Goal: Task Accomplishment & Management: Complete application form

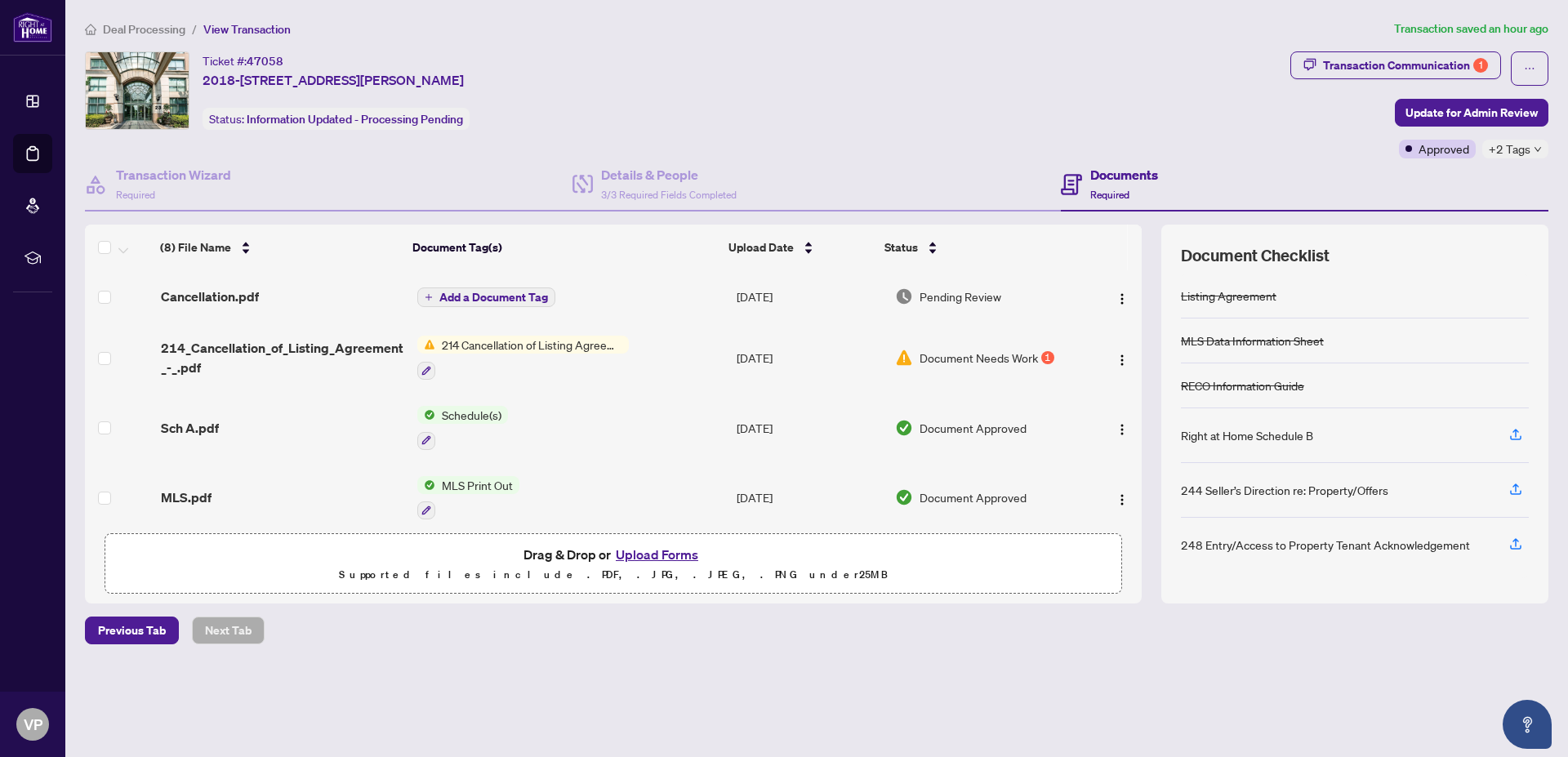
click at [839, 399] on tbody "Cancellation.pdf Add a Document Tag [DATE] Pending Review 214_Cancellation_of_L…" at bounding box center [612, 541] width 1056 height 542
click at [861, 490] on td "[DATE]" at bounding box center [809, 498] width 158 height 70
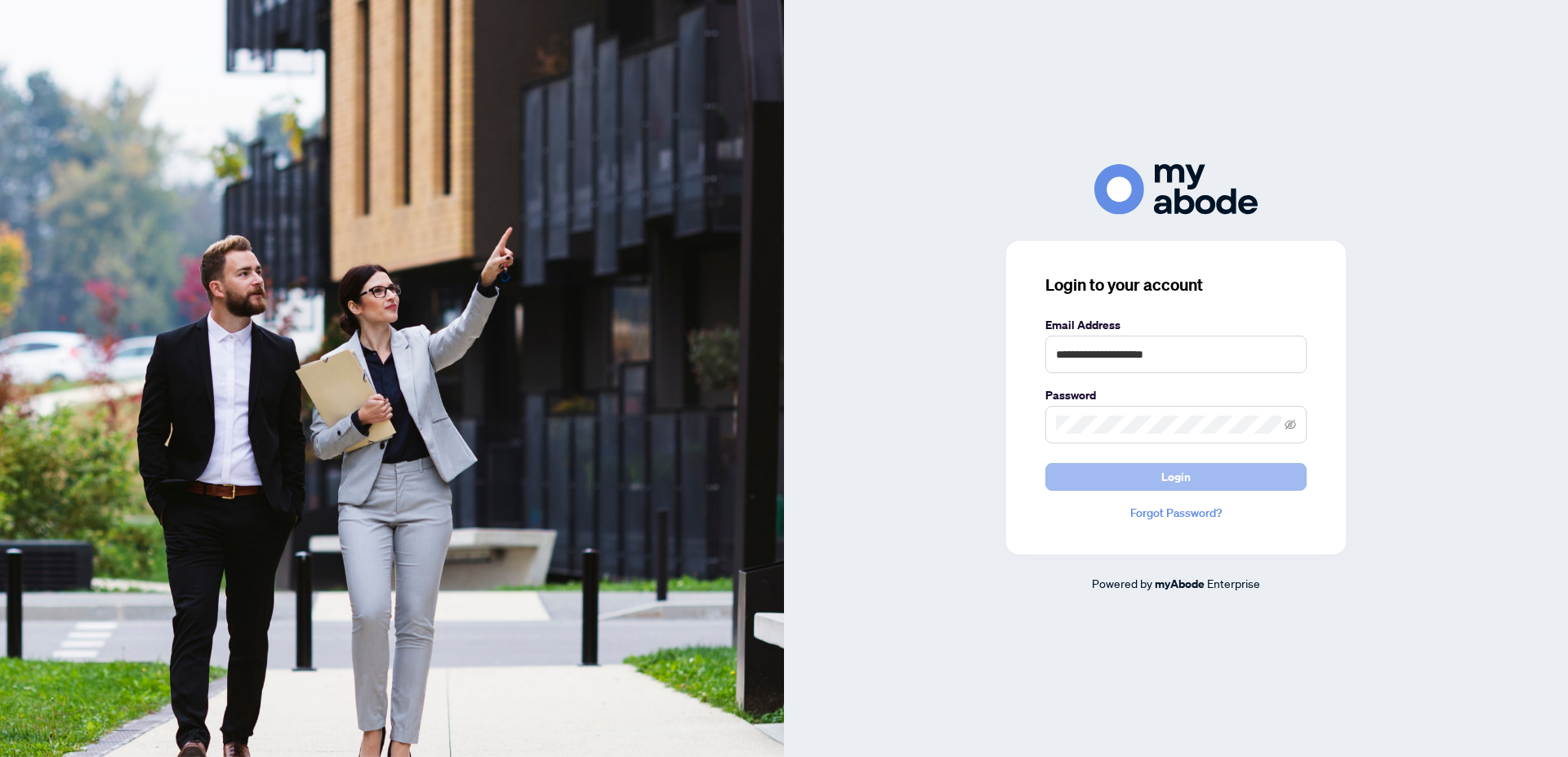
click at [1161, 472] on button "Login" at bounding box center [1176, 477] width 261 height 28
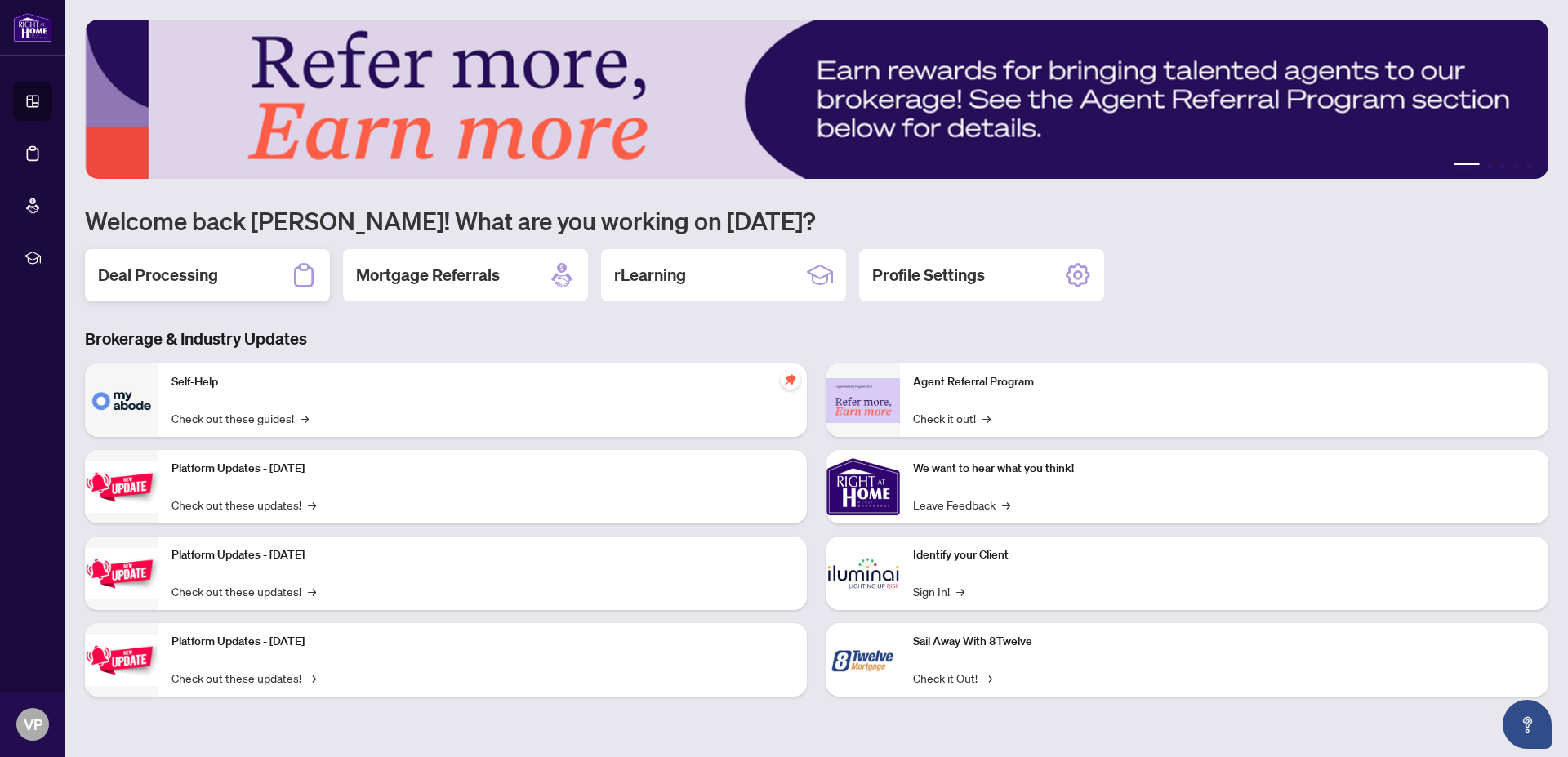
click at [214, 276] on div "Deal Processing" at bounding box center [207, 275] width 245 height 52
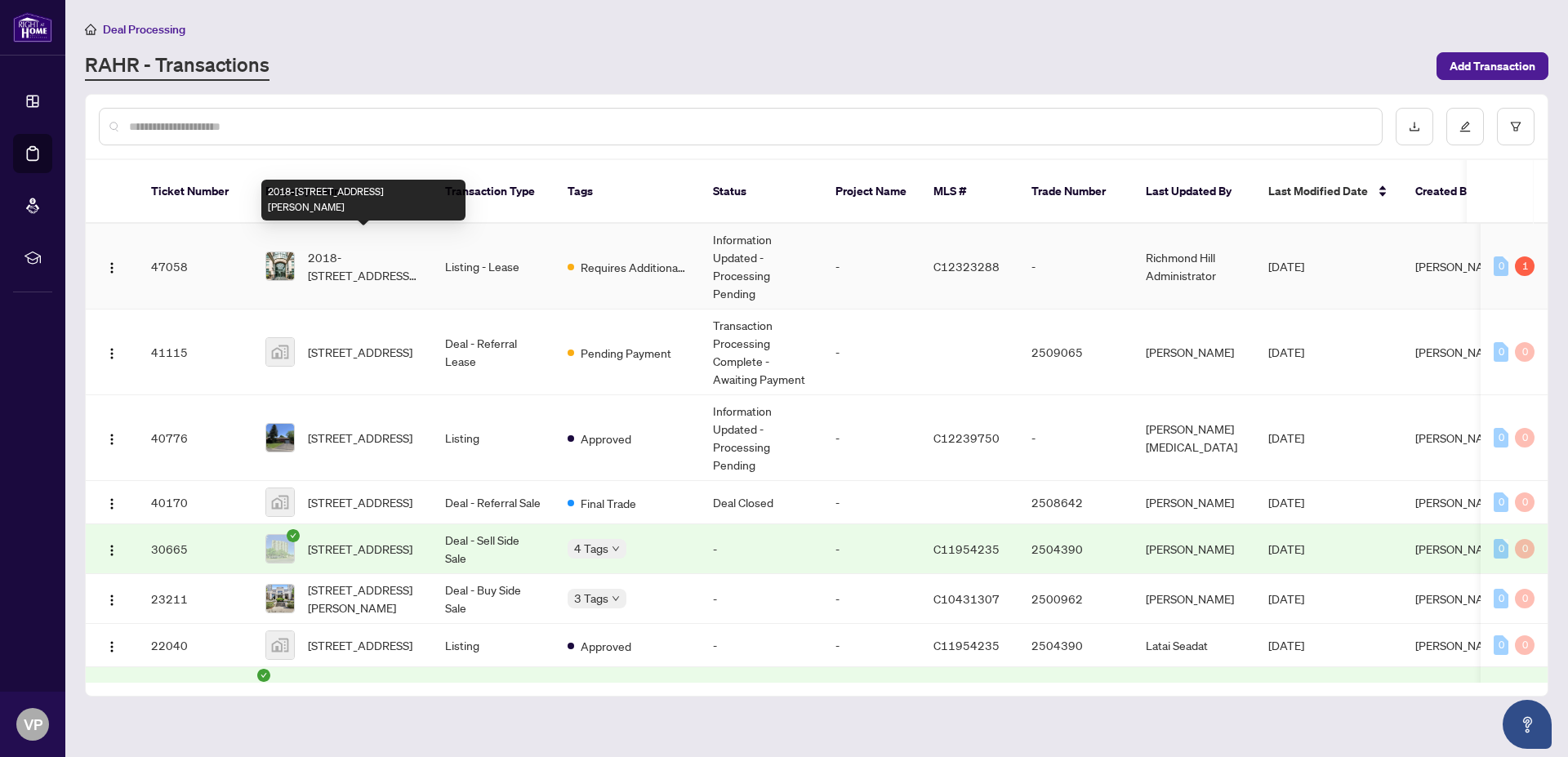
click at [383, 249] on span "2018-[STREET_ADDRESS][PERSON_NAME]" at bounding box center [363, 267] width 111 height 36
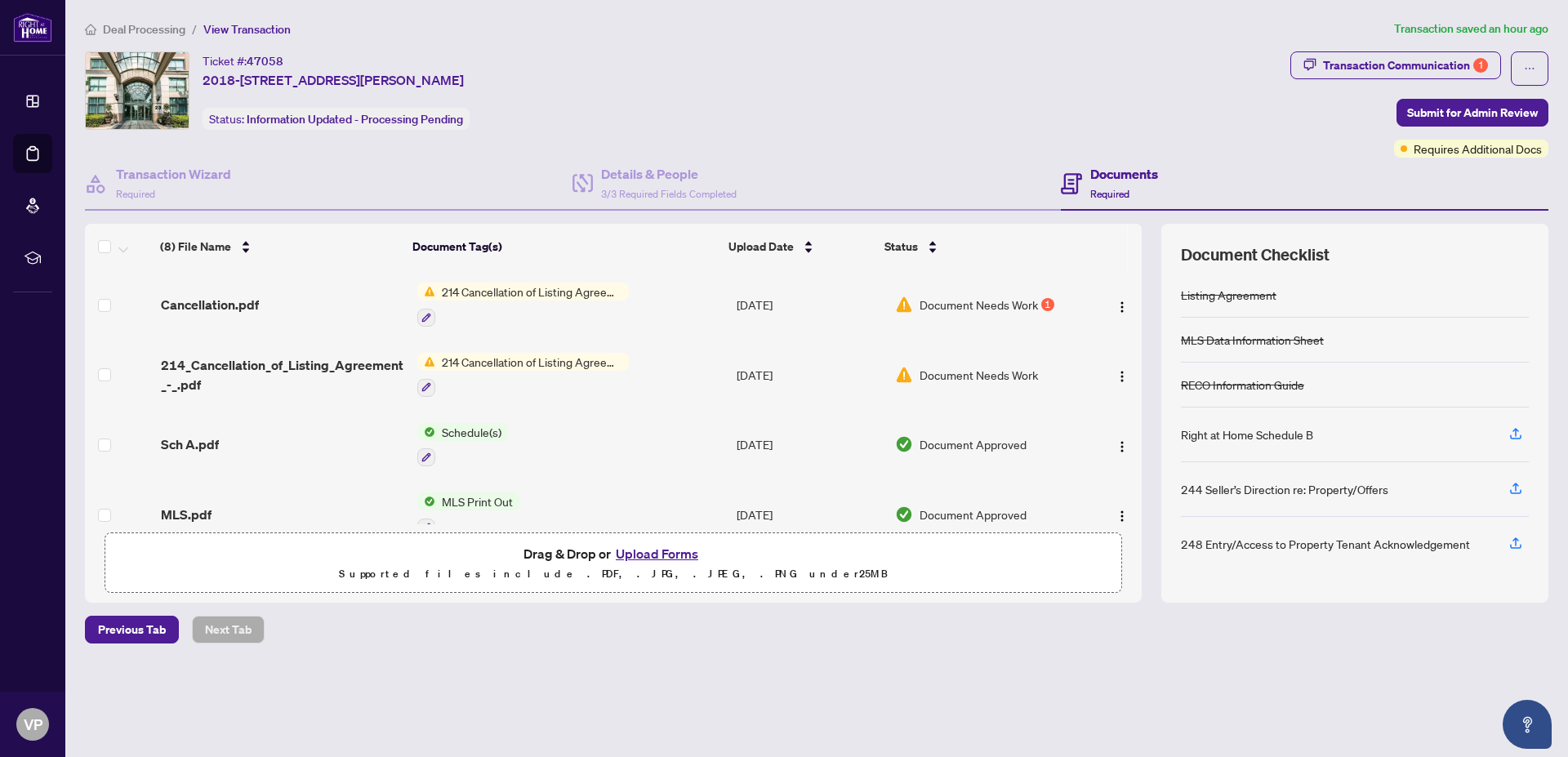
click at [658, 549] on button "Upload Forms" at bounding box center [657, 554] width 92 height 21
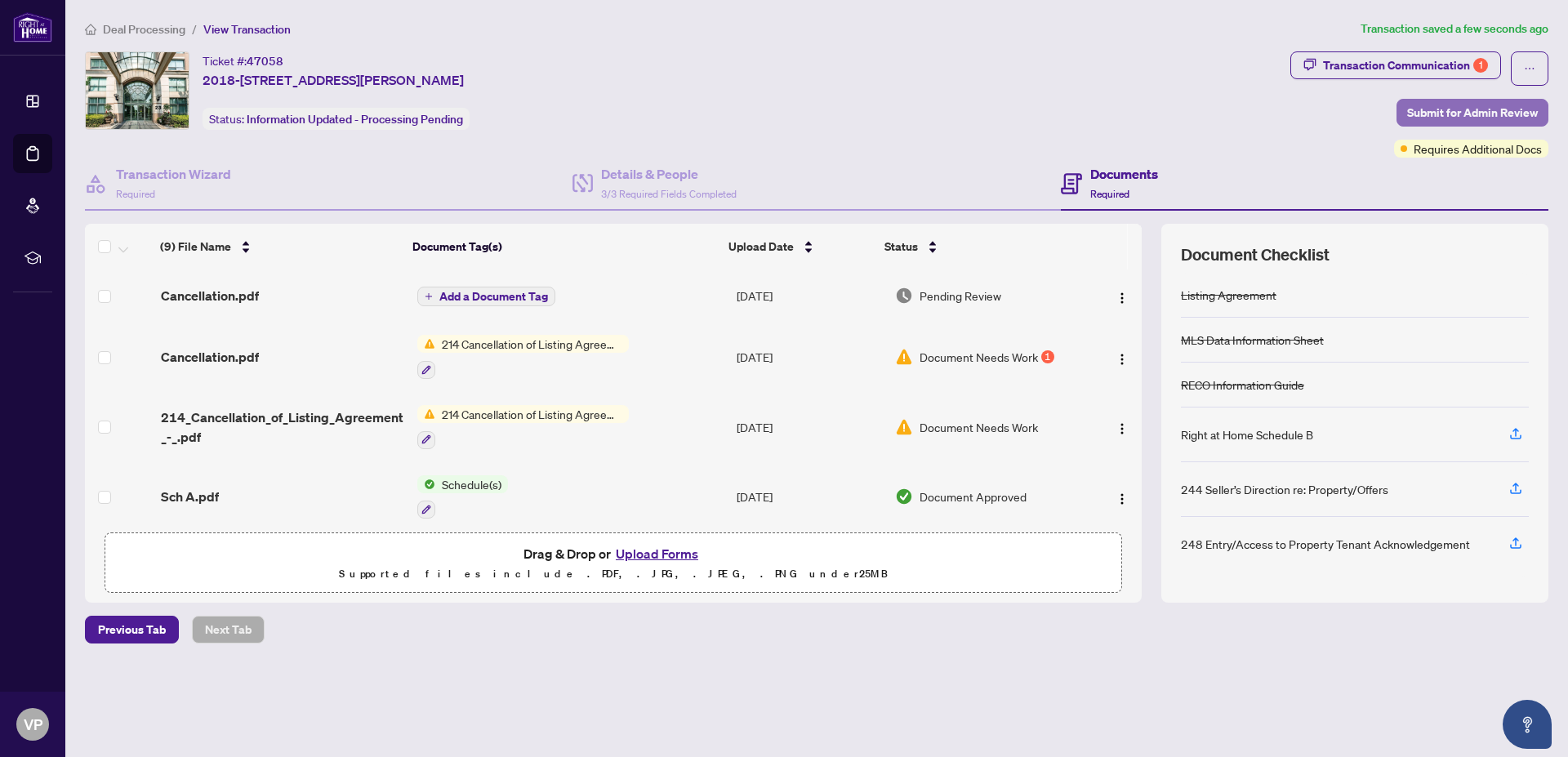
click at [1467, 109] on span "Submit for Admin Review" at bounding box center [1471, 113] width 131 height 26
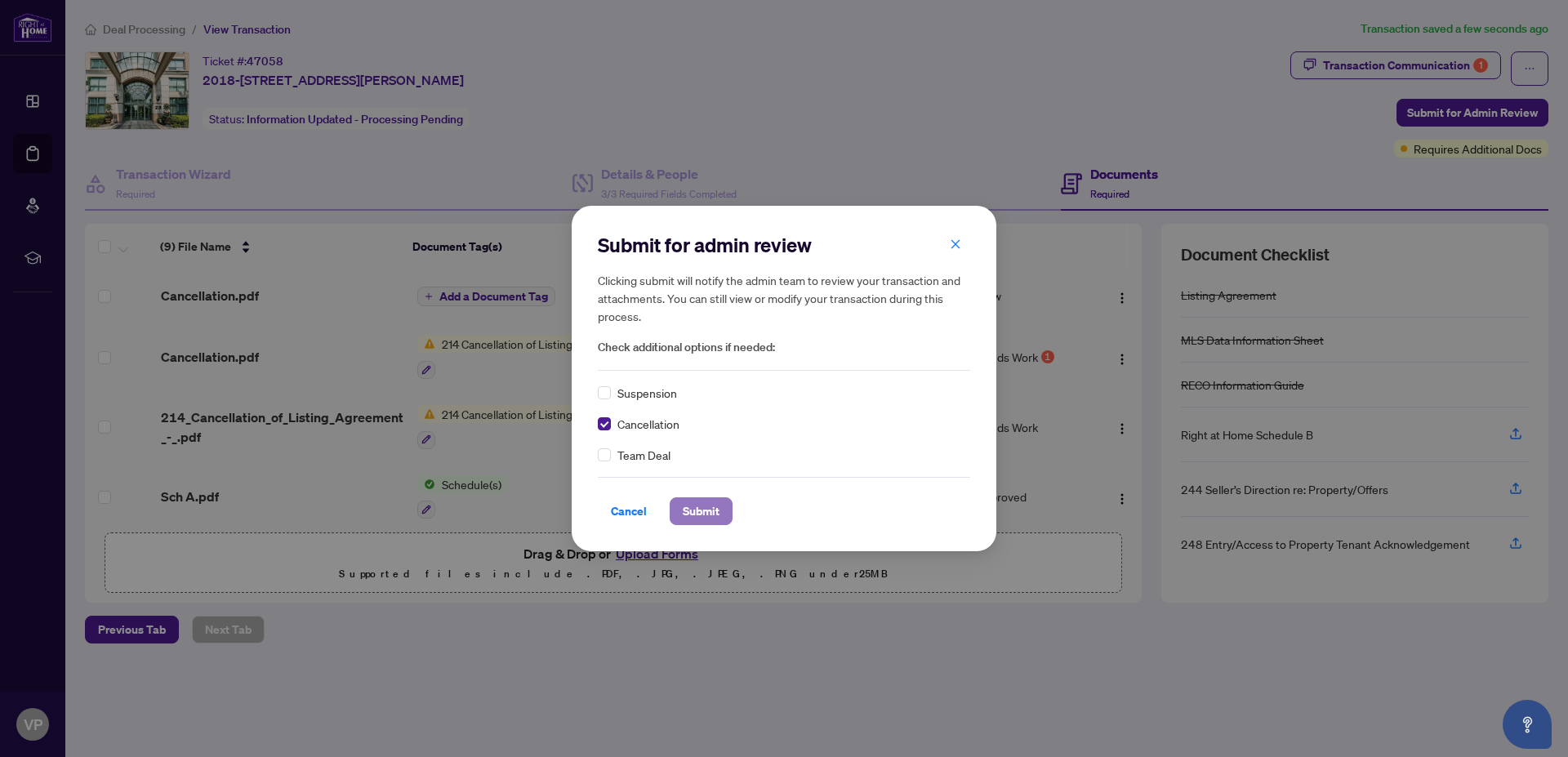
click at [699, 509] on span "Submit" at bounding box center [700, 511] width 37 height 26
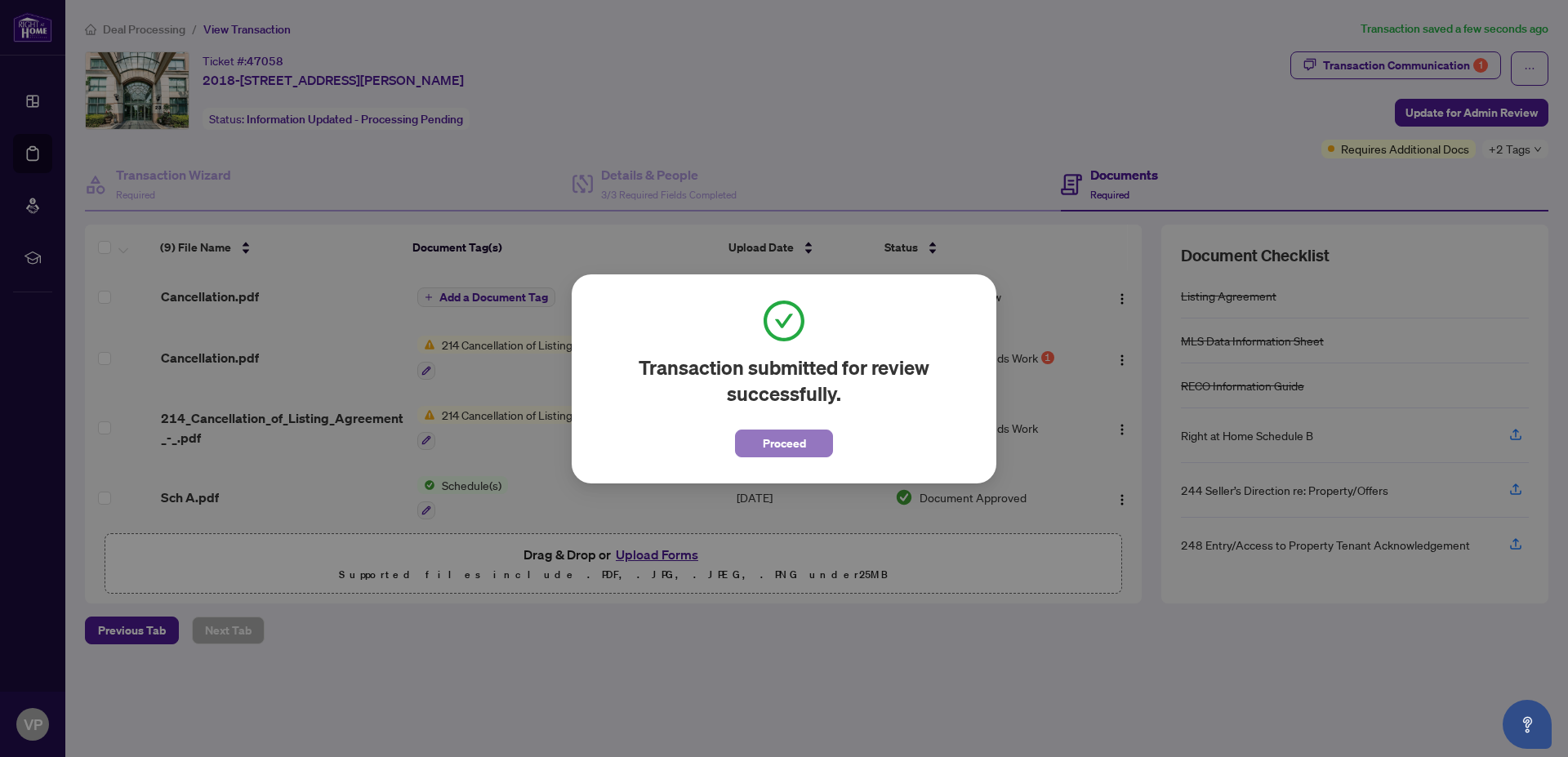
click at [775, 437] on span "Proceed" at bounding box center [784, 443] width 44 height 26
